Goal: Communication & Community: Answer question/provide support

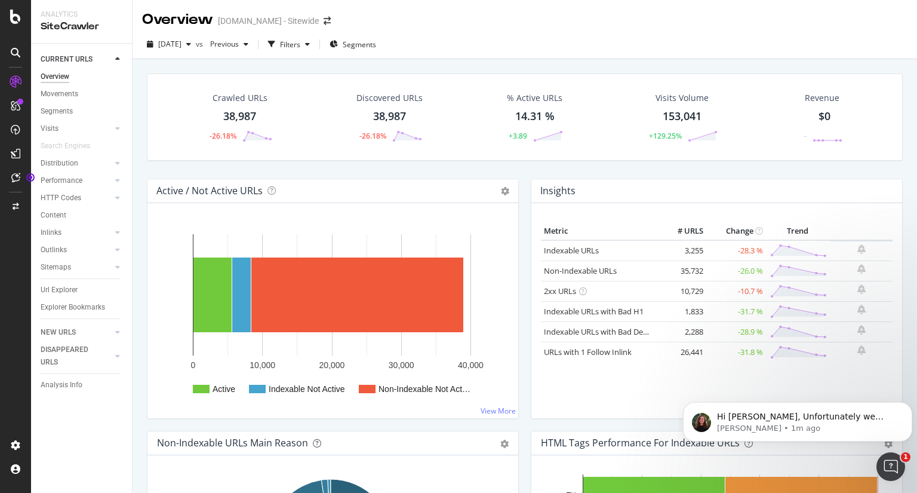
scroll to position [1, 0]
click at [191, 42] on icon "button" at bounding box center [188, 44] width 5 height 7
click at [136, 220] on div "Crawled URLs 38,987 -26.18% Discovered URLs 38,987 -26.18% % Active URLs 14.31 …" at bounding box center [525, 305] width 785 height 493
click at [690, 419] on div "Hi [PERSON_NAME], Unfortunately we cannot create segments based on elements tha…" at bounding box center [797, 421] width 229 height 39
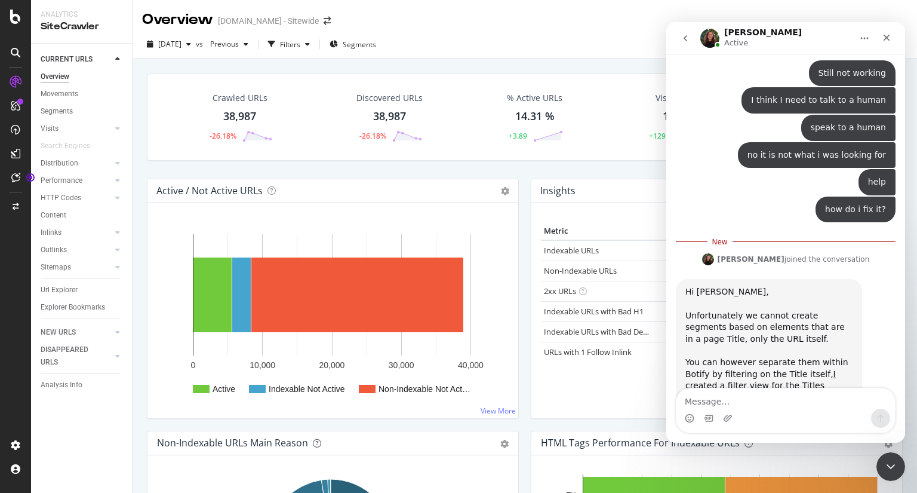
scroll to position [7366, 0]
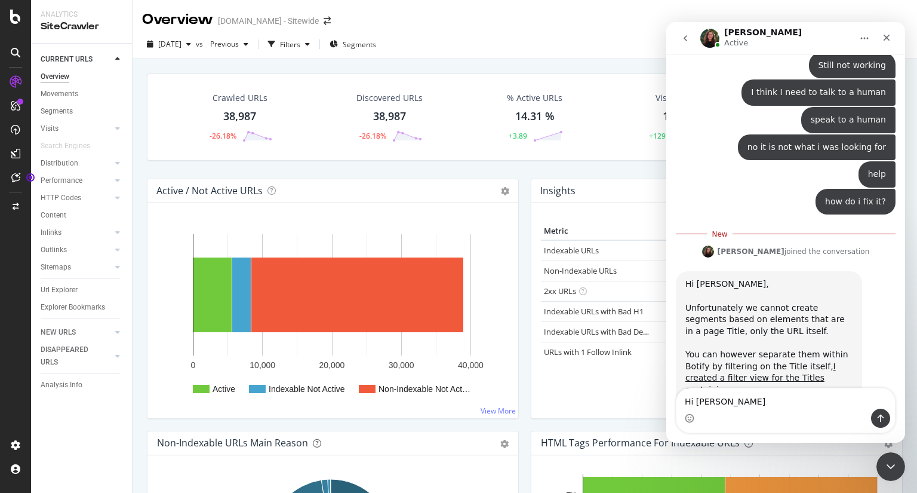
type textarea "Hi [PERSON_NAME]"
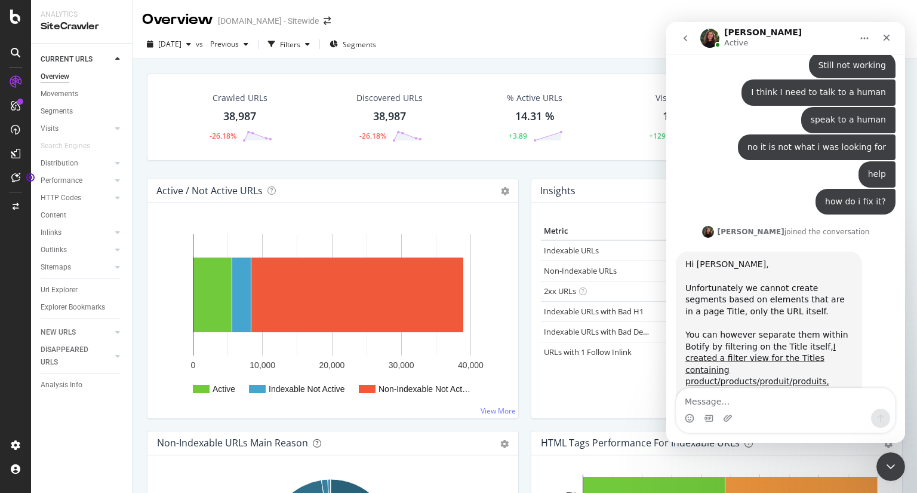
scroll to position [7383, 0]
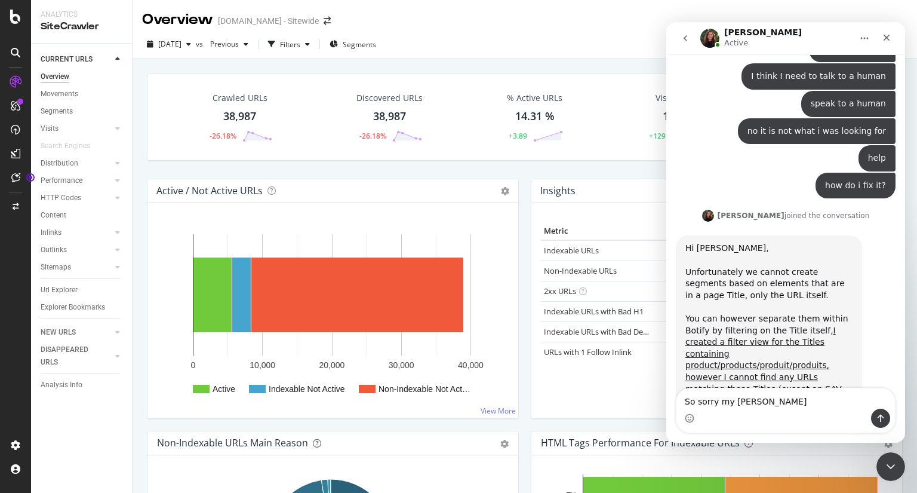
type textarea "So sorry my mistake"
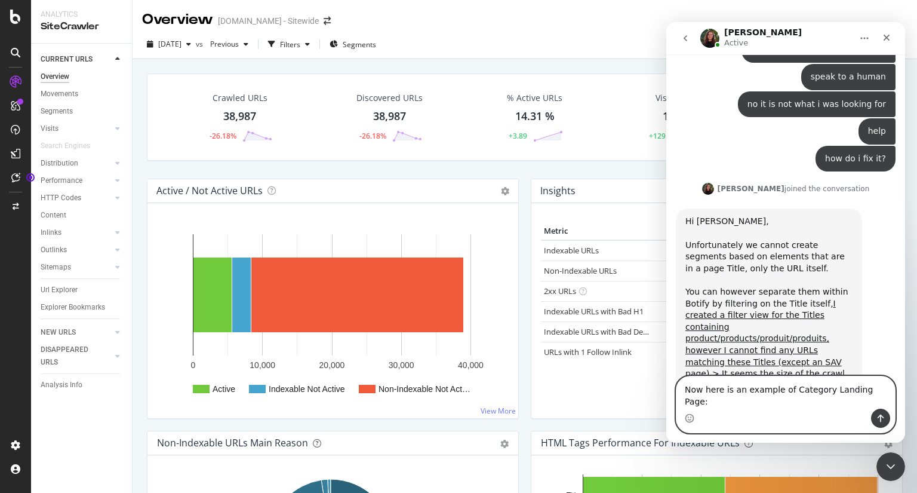
scroll to position [7421, 0]
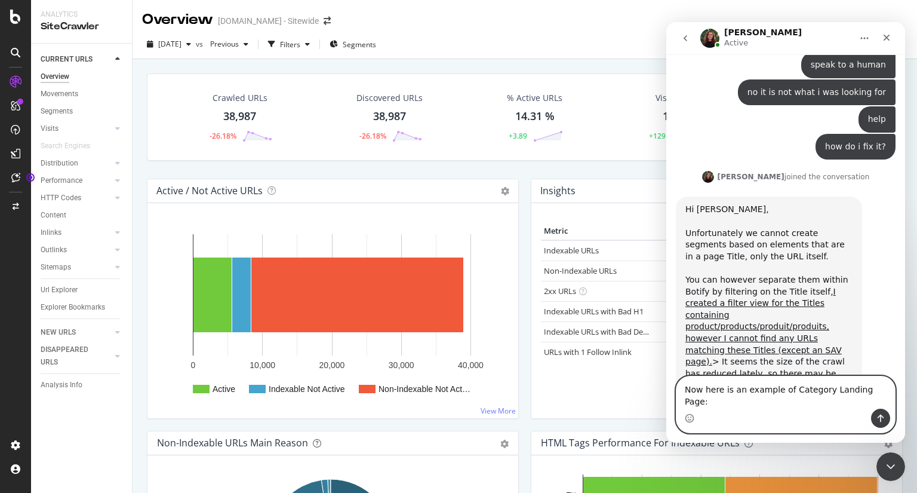
paste textarea "[URL][DOMAIN_NAME]"
type textarea "Now here is an example of Category Landing Page: [URL][DOMAIN_NAME]"
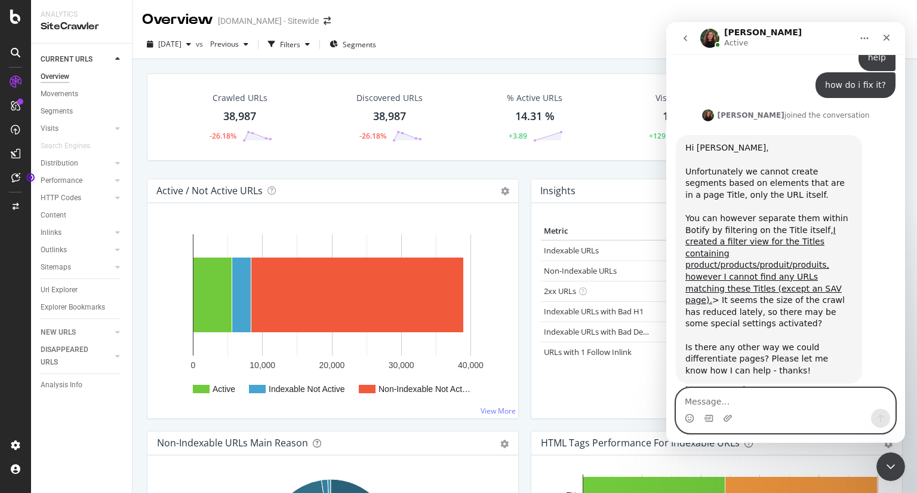
scroll to position [7484, 0]
type textarea "A"
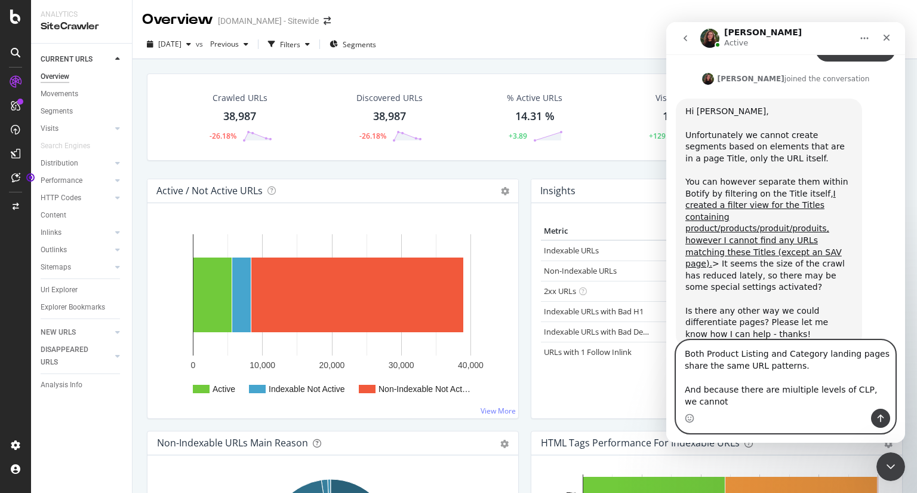
scroll to position [7531, 0]
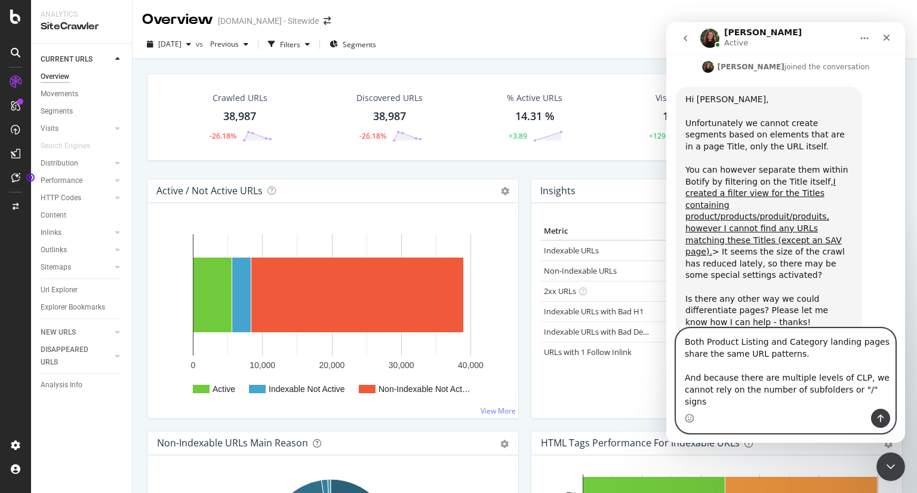
type textarea "Both Product Listing and Category landing pages share the same URL patterns. An…"
click at [884, 419] on icon "Send a message…" at bounding box center [881, 418] width 10 height 10
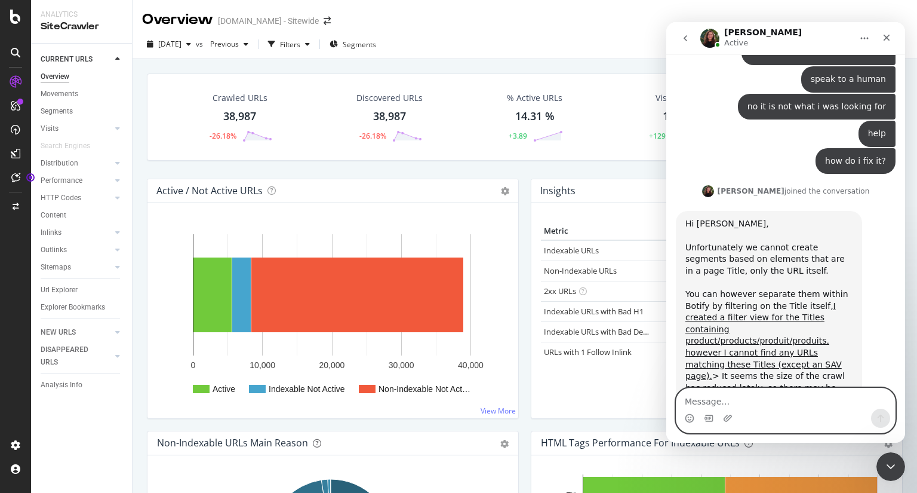
scroll to position [7407, 0]
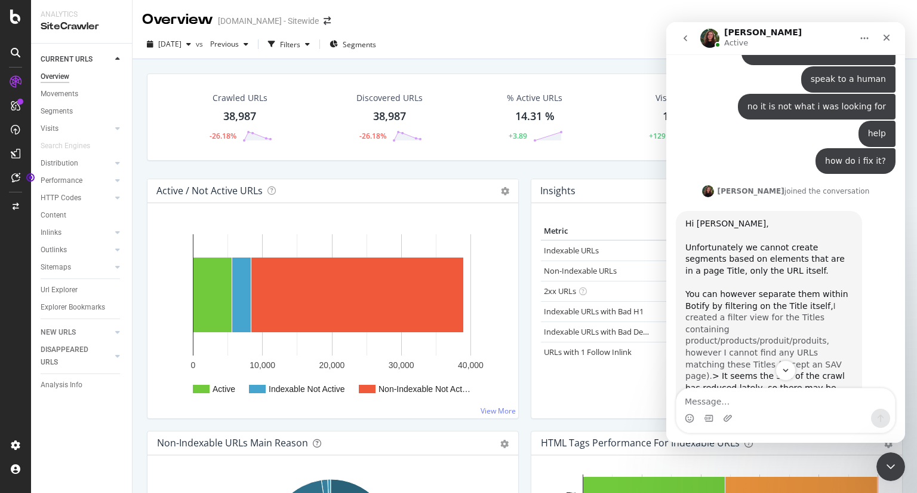
click at [764, 301] on a}]}}&explorerFilter={%22columns%22 "I created a filter view for the Titles containing product/products/produit/prod…" at bounding box center [764, 341] width 156 height 80
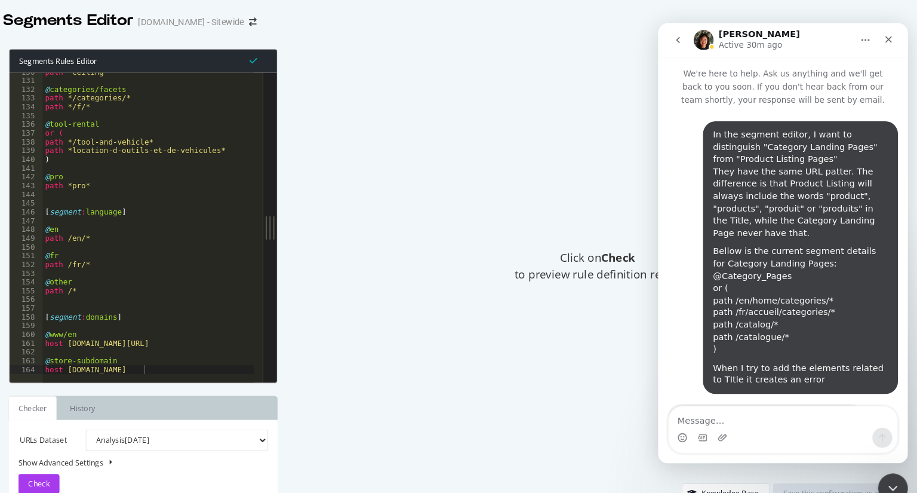
scroll to position [1, 0]
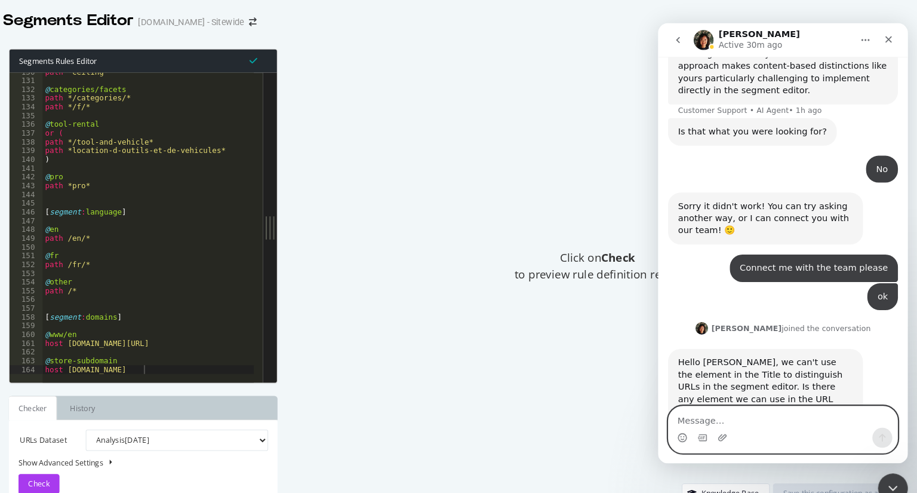
click at [782, 396] on textarea "Message…" at bounding box center [777, 399] width 219 height 20
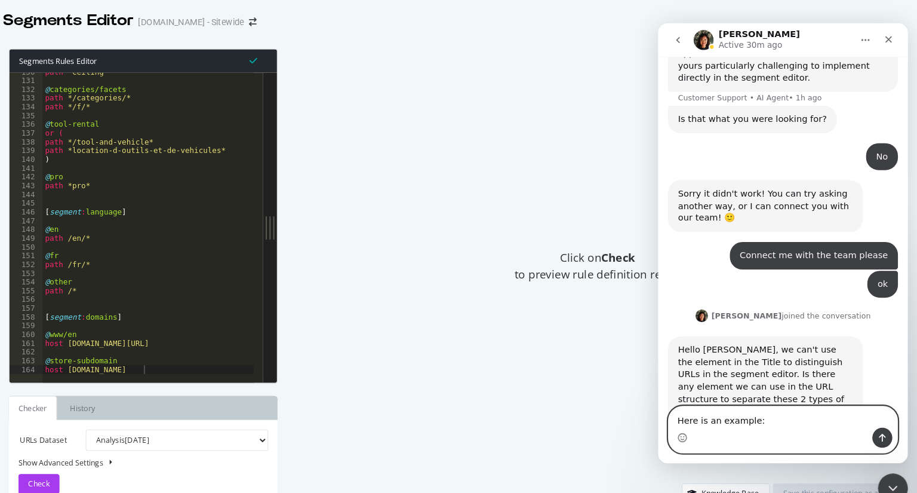
paste textarea "[URL][DOMAIN_NAME]"
type textarea "Here is an example: [URL][DOMAIN_NAME]"
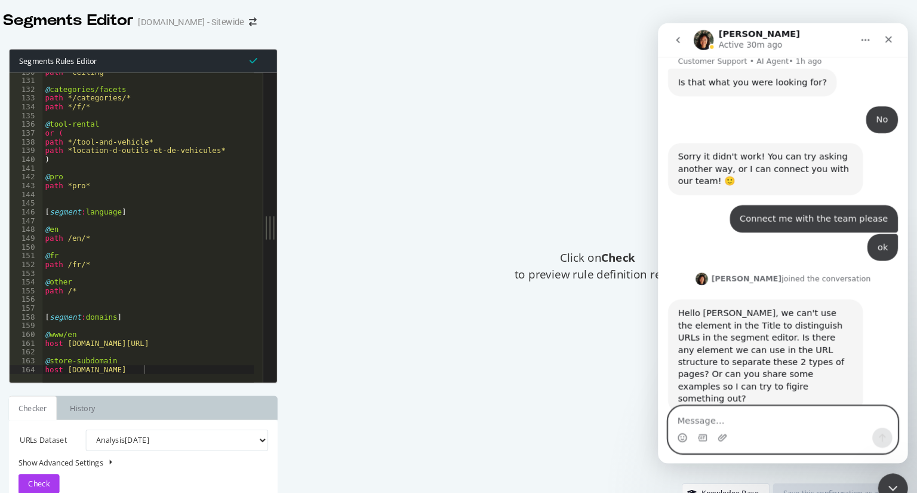
scroll to position [1245, 0]
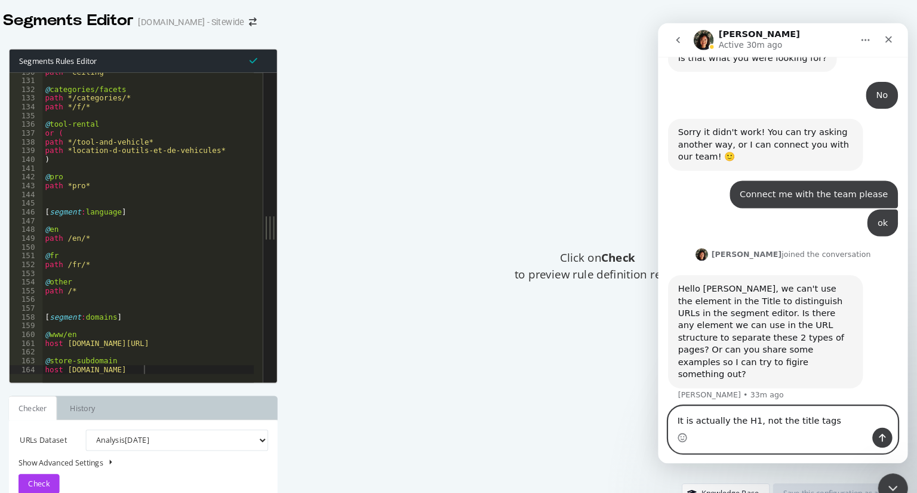
type textarea "It is actually the H1s, not the title tags"
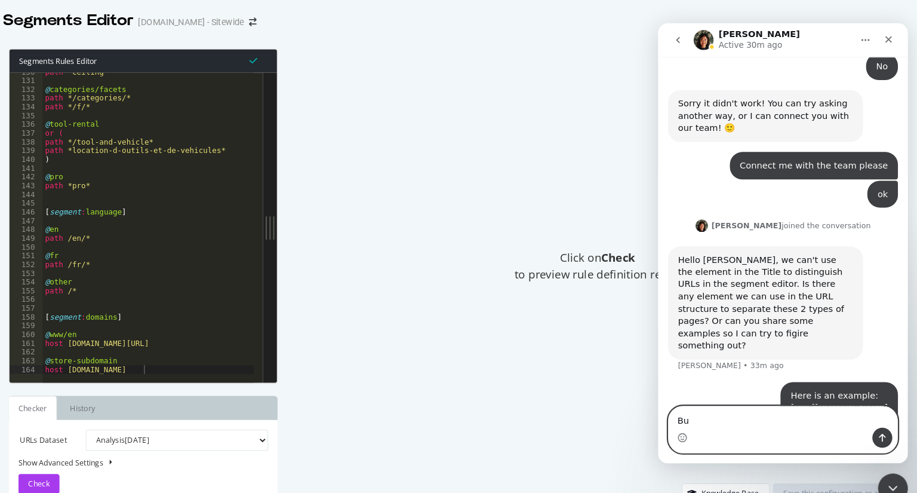
type textarea "B"
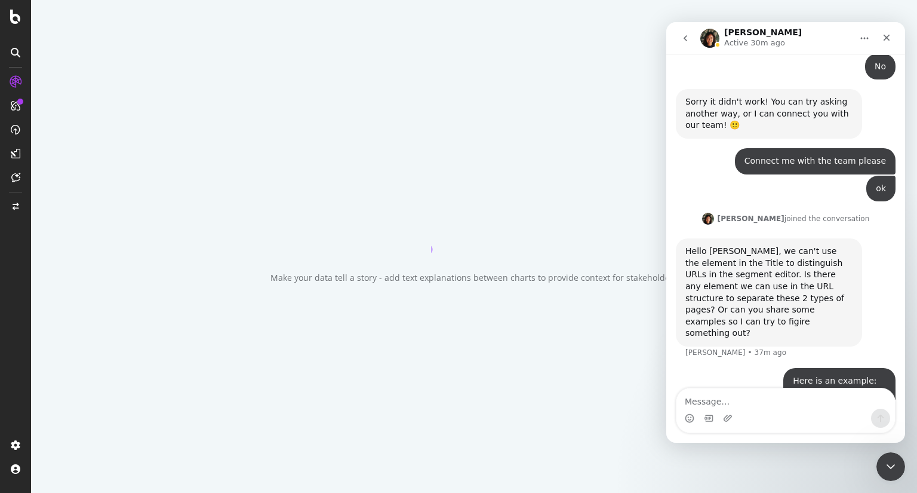
scroll to position [1261, 0]
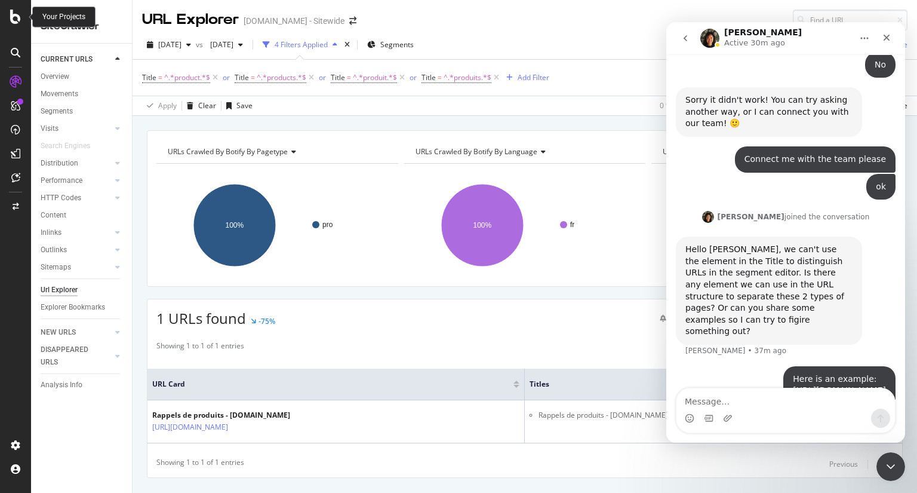
click at [8, 10] on div at bounding box center [15, 17] width 29 height 14
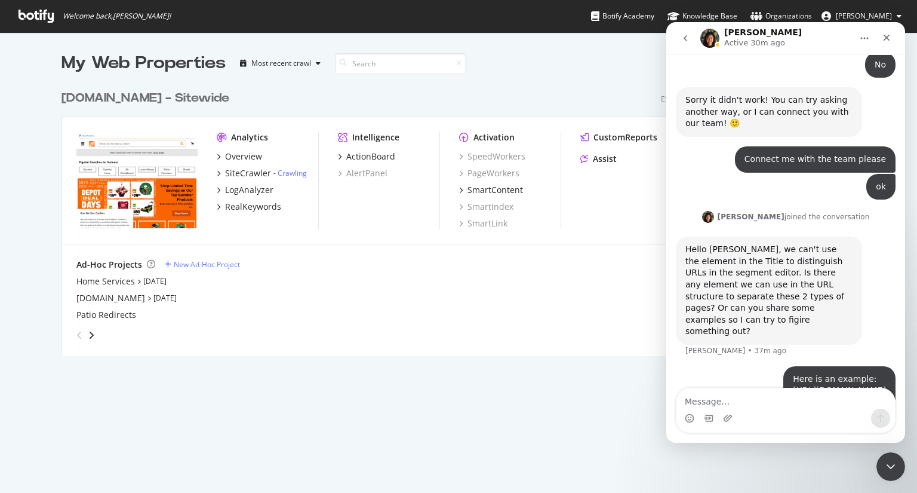
scroll to position [484, 899]
click at [886, 39] on icon "Close" at bounding box center [887, 38] width 10 height 10
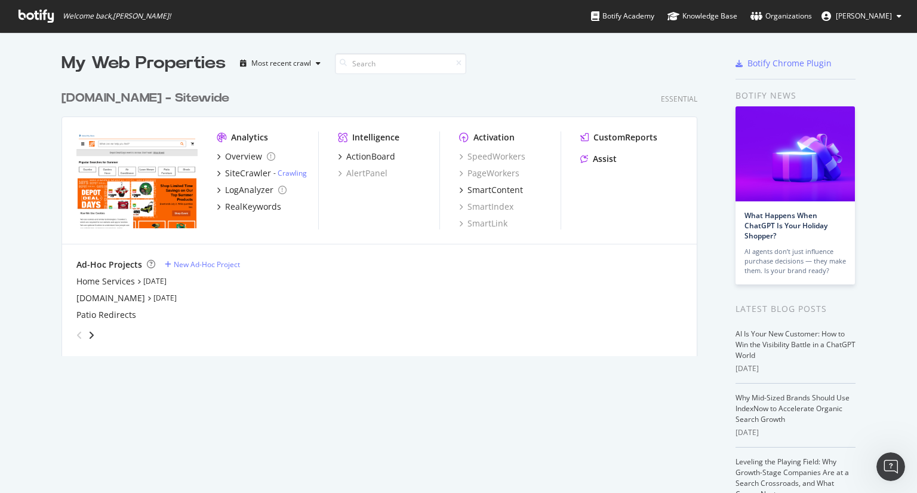
scroll to position [1261, 0]
click at [892, 465] on icon "Open Intercom Messenger" at bounding box center [890, 465] width 20 height 20
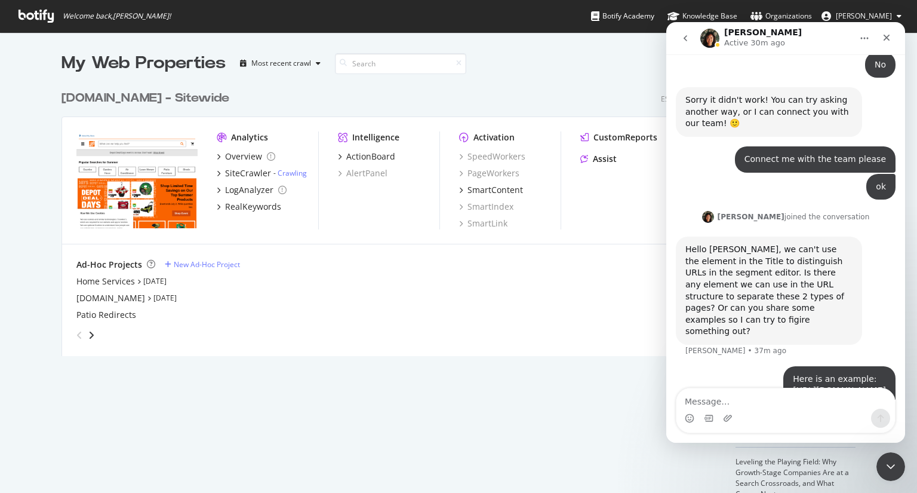
click at [685, 36] on icon "go back" at bounding box center [686, 38] width 10 height 10
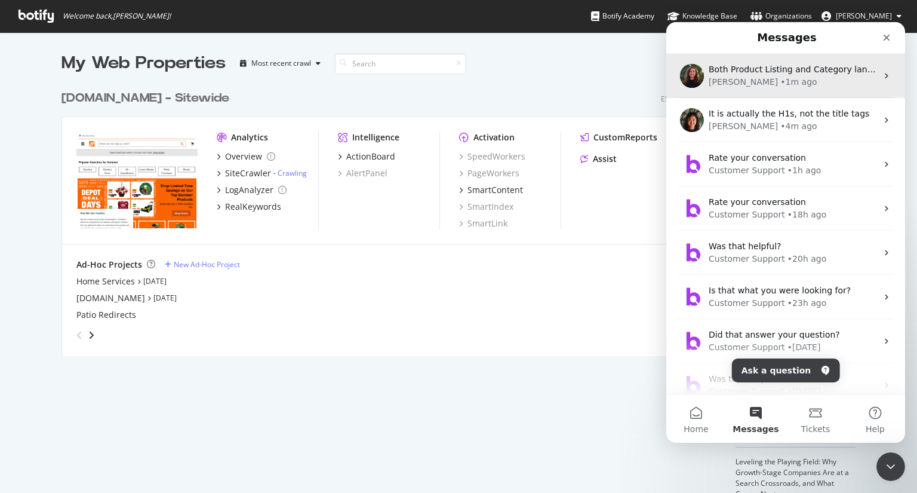
click at [791, 78] on div "Anne • 1m ago" at bounding box center [793, 82] width 168 height 13
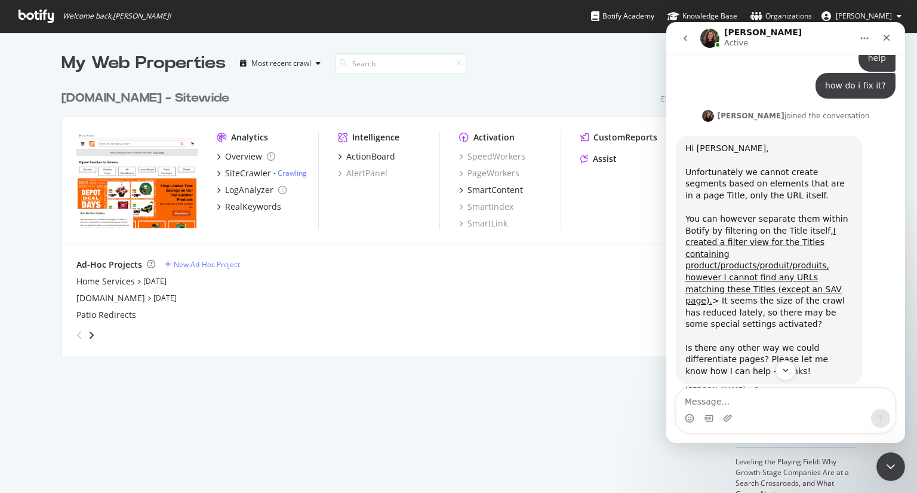
scroll to position [7564, 0]
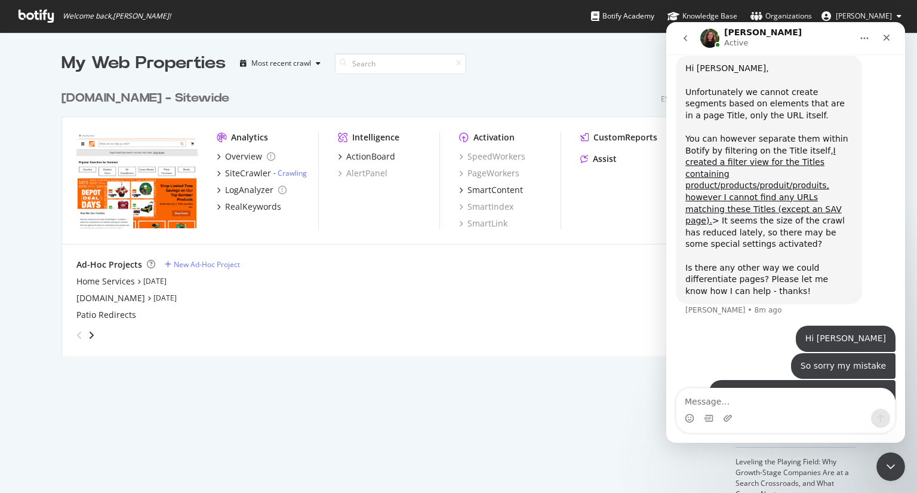
click at [711, 39] on img "Intercom messenger" at bounding box center [710, 38] width 19 height 19
